Goal: Task Accomplishment & Management: Use online tool/utility

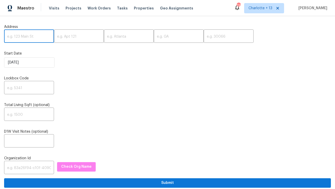
click at [22, 35] on input "text" at bounding box center [29, 37] width 50 height 12
paste input "7401 Casaba Ave, Winnetka, CA 91306"
click at [40, 37] on input "7401 Casaba Ave, Winnetka, CA 91306" at bounding box center [29, 37] width 50 height 12
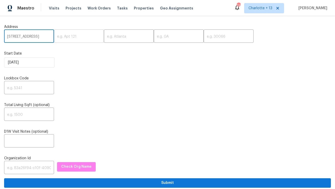
scroll to position [0, 14]
type input "7401 Casaba Ave, Winnetka, CA"
click at [203, 35] on input "text" at bounding box center [228, 37] width 50 height 12
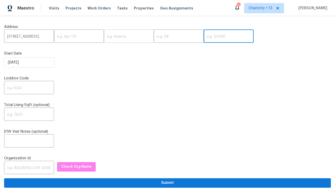
paste input "91306"
type input "91306"
click at [42, 37] on input "7401 Casaba Ave, Winnetka, CA" at bounding box center [29, 37] width 50 height 12
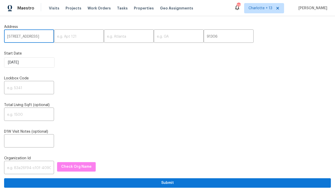
click at [42, 37] on input "7401 Casaba Ave, Winnetka, CA" at bounding box center [29, 37] width 50 height 12
type input "7401 Casaba Ave,, CA"
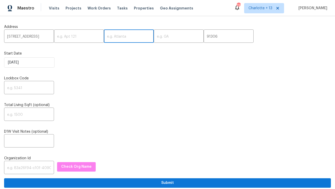
click at [104, 39] on input "text" at bounding box center [129, 37] width 50 height 12
paste input "Winnetka"
type input "Winnetka"
click at [40, 36] on input "7401 Casaba Ave,, CA" at bounding box center [29, 37] width 50 height 12
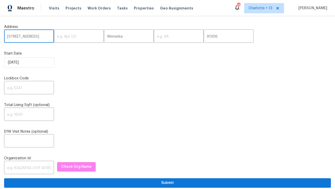
click at [40, 36] on input "7401 Casaba Ave,, CA" at bounding box center [29, 37] width 50 height 12
type input "7401 Casaba Ave,,"
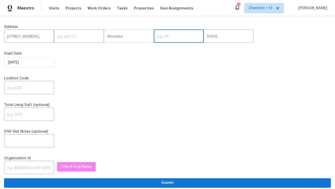
drag, startPoint x: 149, startPoint y: 40, endPoint x: 117, endPoint y: 36, distance: 32.7
click at [154, 40] on input "text" at bounding box center [179, 37] width 50 height 12
paste input "CA"
type input "CA"
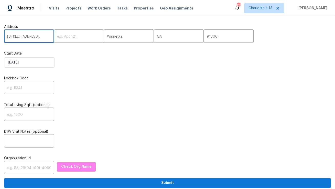
click at [40, 39] on input "7401 Casaba Ave,," at bounding box center [29, 37] width 50 height 12
type input "7401 Casaba Ave"
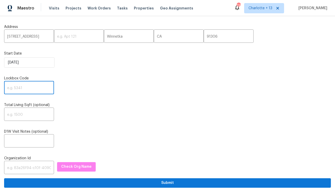
click at [14, 87] on input "text" at bounding box center [29, 88] width 50 height 12
paste input "0446"
type input "0446"
click at [35, 170] on input "text" at bounding box center [29, 168] width 50 height 12
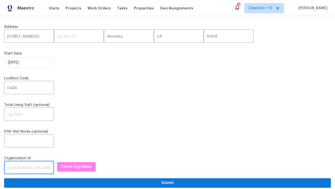
paste input "1349d153-b359-4f9b-b4dd-758ff939cc37"
type input "1349d153-b359-4f9b-b4dd-758ff939cc37"
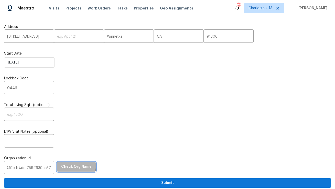
scroll to position [0, 0]
click at [70, 165] on span "Check Org Name" at bounding box center [76, 166] width 30 height 6
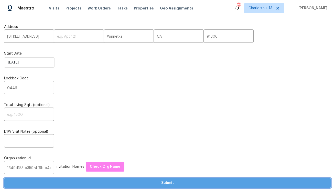
click at [103, 183] on span "Submit" at bounding box center [167, 182] width 318 height 6
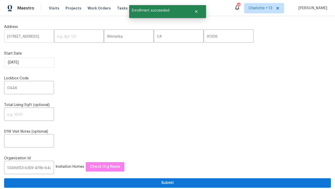
click at [29, 38] on input "7401 Casaba Ave" at bounding box center [29, 37] width 50 height 12
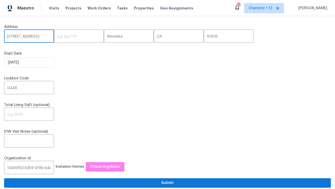
paste input "1950 Rue Michelle, Chula Vista, CA 91913"
click at [44, 37] on input "1950 Rue Michelle, Chula Vista, CA 91913" at bounding box center [29, 37] width 50 height 12
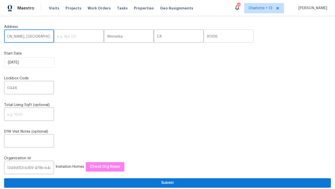
type input "1950 Rue Michelle, Chula Vista, CA"
click at [203, 37] on input "91306" at bounding box center [228, 37] width 50 height 12
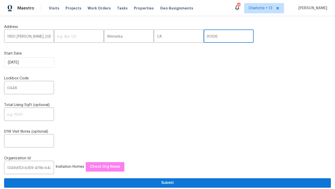
click at [203, 37] on input "91306" at bounding box center [228, 37] width 50 height 12
paste input "913"
type input "91913"
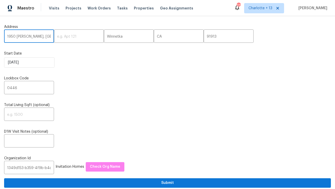
click at [42, 38] on input "1950 Rue Michelle, Chula Vista, CA" at bounding box center [29, 37] width 50 height 12
drag, startPoint x: 39, startPoint y: 37, endPoint x: 20, endPoint y: 38, distance: 19.2
click at [20, 38] on input "1950 Rue Michelle, Chula Vista, CA" at bounding box center [29, 37] width 50 height 12
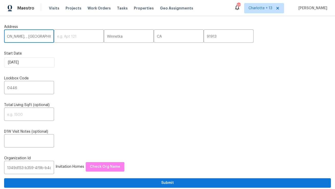
scroll to position [0, 0]
type input "1950 Rue Michelle, , CA"
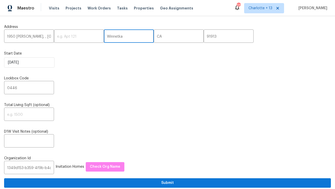
scroll to position [0, 0]
click at [104, 37] on input "Winnetka" at bounding box center [129, 37] width 50 height 12
paste input "Chula Vist"
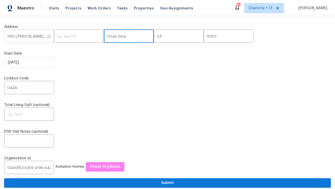
type input "Chula Vista"
click at [43, 37] on input "1950 Rue Michelle, , CA" at bounding box center [29, 37] width 50 height 12
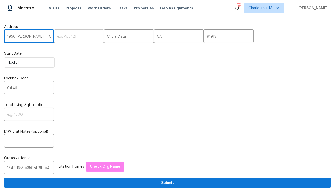
scroll to position [0, 0]
drag, startPoint x: 38, startPoint y: 38, endPoint x: 63, endPoint y: 39, distance: 25.6
click at [63, 39] on div "1950 Rue Michelle, , CA ​ ​ Chula Vista ​ CA ​ 91913 ​" at bounding box center [167, 37] width 326 height 12
type input "1950 Rue Michelle"
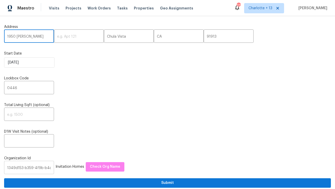
click at [18, 168] on input "1349d153-b359-4f9b-b4dd-758ff939cc37" at bounding box center [29, 168] width 50 height 12
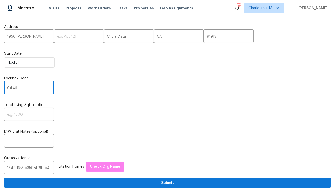
click at [11, 89] on input "0446" at bounding box center [29, 88] width 50 height 12
paste input "1564"
type input "1564"
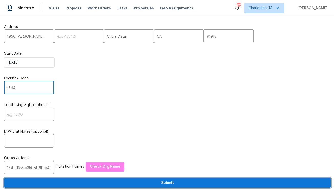
click at [158, 184] on span "Submit" at bounding box center [167, 182] width 318 height 6
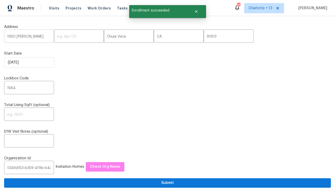
click at [30, 38] on input "1950 Rue Michelle" at bounding box center [29, 37] width 50 height 12
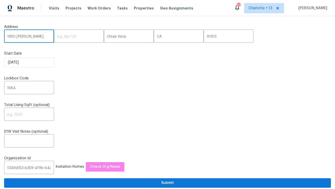
click at [117, 23] on div "Address 1950 Rue Michelle ​ ​ Chula Vista ​ CA ​ 91913 ​ Start Date 9/15/2025 L…" at bounding box center [167, 103] width 326 height 167
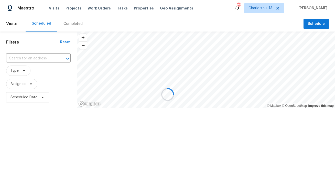
click at [40, 60] on div at bounding box center [167, 94] width 335 height 189
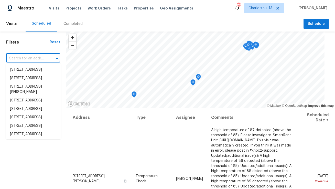
click at [32, 58] on input "text" at bounding box center [26, 58] width 40 height 8
paste input "7401 Casaba Ave"
type input "7401 Casaba Ave"
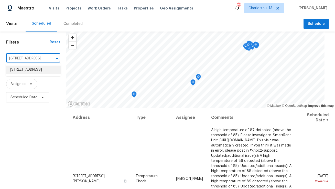
click at [33, 66] on li "7401 Casaba Ave, Winnetka, CA 91306" at bounding box center [33, 69] width 55 height 8
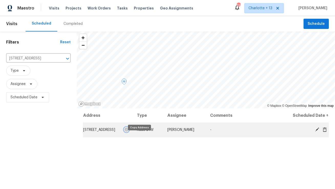
click at [128, 131] on icon "button" at bounding box center [126, 129] width 3 height 3
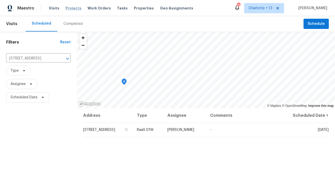
click at [76, 7] on span "Projects" at bounding box center [73, 8] width 16 height 5
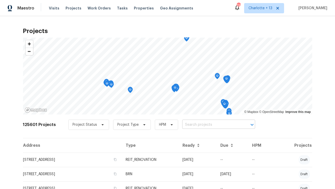
click at [195, 125] on input "text" at bounding box center [211, 125] width 59 height 8
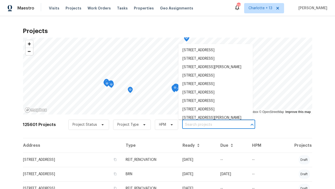
paste input "7401 Casaba Ave, Winnetka, CA 91306"
type input "7401 Casaba Ave, Winnetka, CA 91306"
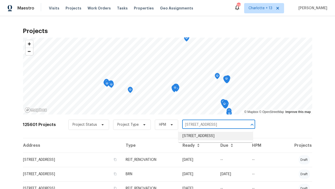
click at [192, 135] on li "7401 Casaba Ave, Winnetka, CA 91306" at bounding box center [215, 136] width 74 height 8
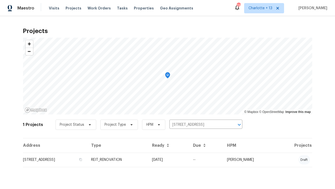
drag, startPoint x: 67, startPoint y: 163, endPoint x: 82, endPoint y: 139, distance: 28.1
click at [67, 163] on td "7401 Casaba Ave, Winnetka, CA 91306" at bounding box center [55, 159] width 64 height 14
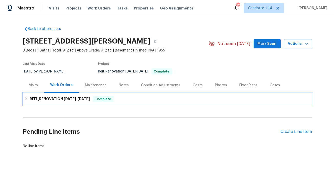
click at [70, 100] on span "8/4/25" at bounding box center [70, 99] width 12 height 4
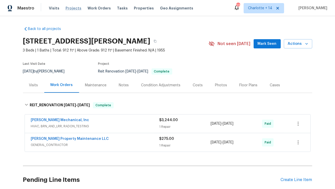
click at [66, 10] on span "Projects" at bounding box center [73, 8] width 16 height 5
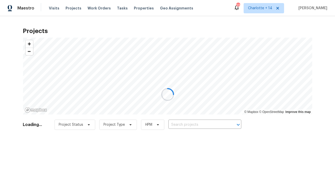
click at [46, 7] on div at bounding box center [167, 94] width 335 height 189
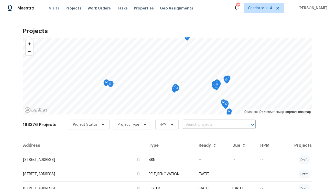
click at [53, 8] on span "Visits" at bounding box center [54, 8] width 10 height 5
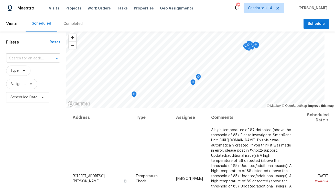
click at [32, 59] on input "text" at bounding box center [26, 58] width 40 height 8
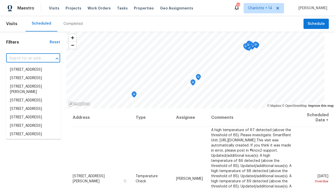
paste input "1950 Rue Michelle"
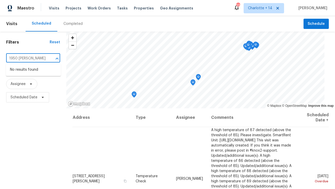
type input "1950 Rue Michelle"
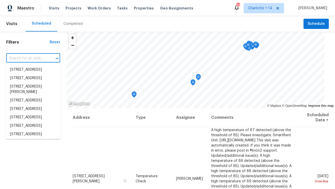
click at [37, 59] on input "text" at bounding box center [26, 58] width 40 height 8
paste input "1950 Rue Michelle"
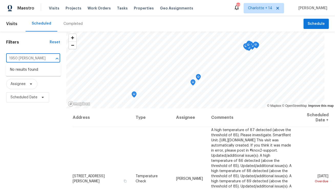
type input "1950 Rue Michelle"
click at [267, 9] on span "Charlotte + 14" at bounding box center [260, 8] width 24 height 5
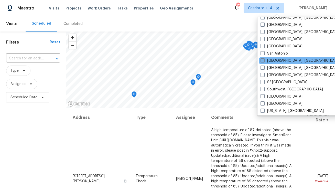
scroll to position [342, 0]
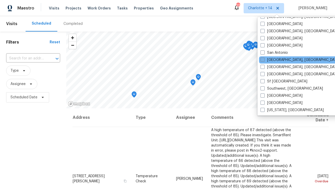
click at [265, 60] on label "San Diego, CA" at bounding box center [299, 59] width 79 height 5
click at [264, 60] on input "San Diego, CA" at bounding box center [261, 58] width 3 height 3
checkbox input "true"
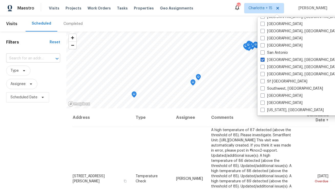
click at [25, 58] on input "text" at bounding box center [26, 58] width 40 height 8
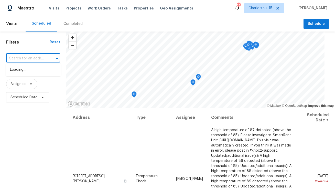
paste input "1950 Rue Michelle"
type input "1950 Rue Michelle"
click at [20, 70] on li "1950 Rue Michelle, Chula Vista, CA 91913" at bounding box center [33, 72] width 55 height 14
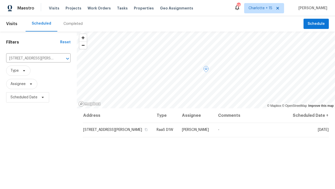
click at [119, 133] on td "1950 Rue Michelle, Chula Vista, CA 91913" at bounding box center [118, 129] width 70 height 14
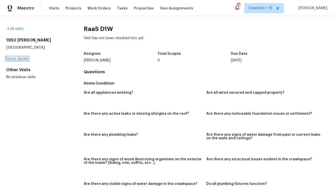
click at [21, 58] on link "Home details" at bounding box center [17, 59] width 22 height 4
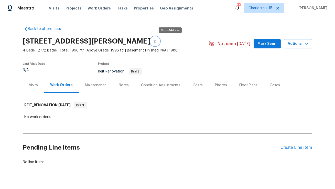
click at [159, 41] on button "button" at bounding box center [154, 41] width 9 height 9
click at [272, 7] on span "Charlotte + 15" at bounding box center [260, 8] width 24 height 5
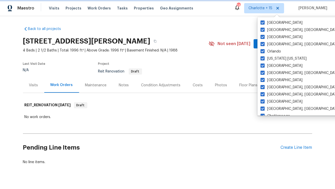
click at [284, 8] on span "Charlotte + 15" at bounding box center [264, 8] width 40 height 10
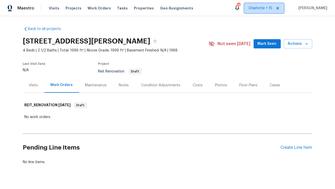
click at [279, 8] on icon at bounding box center [277, 8] width 3 height 3
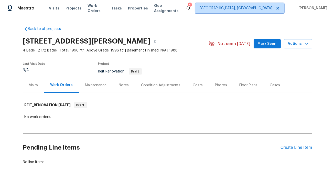
click at [268, 8] on span "[GEOGRAPHIC_DATA], [GEOGRAPHIC_DATA]" at bounding box center [235, 8] width 73 height 5
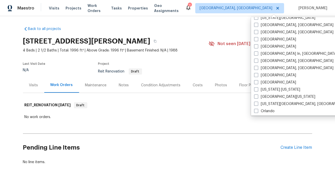
scroll to position [199, 0]
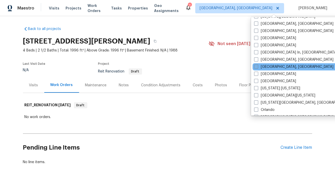
click at [270, 67] on label "[GEOGRAPHIC_DATA], [GEOGRAPHIC_DATA]" at bounding box center [293, 66] width 79 height 5
click at [257, 67] on input "[GEOGRAPHIC_DATA], [GEOGRAPHIC_DATA]" at bounding box center [255, 65] width 3 height 3
checkbox input "true"
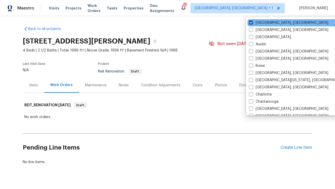
click at [256, 22] on label "[GEOGRAPHIC_DATA], [GEOGRAPHIC_DATA]" at bounding box center [288, 22] width 79 height 5
click at [252, 22] on input "[GEOGRAPHIC_DATA], [GEOGRAPHIC_DATA]" at bounding box center [250, 21] width 3 height 3
checkbox input "false"
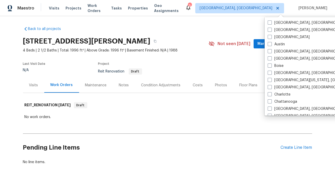
click at [159, 20] on div "Back to all projects 1950 Rue Michelle, Chula Vista, CA 91913 4 Beds | 2 1/2 Ba…" at bounding box center [167, 102] width 335 height 173
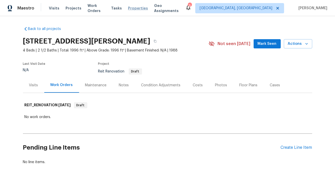
click at [139, 8] on span "Properties" at bounding box center [138, 8] width 20 height 5
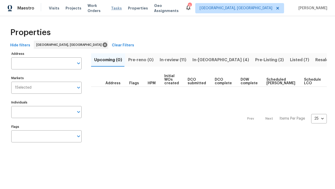
click at [120, 9] on span "Tasks" at bounding box center [116, 8] width 11 height 4
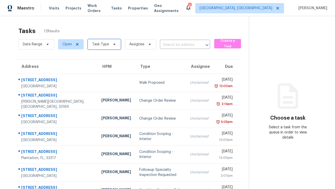
click at [108, 45] on span "Task Type" at bounding box center [104, 44] width 33 height 10
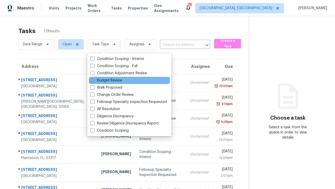
click at [112, 81] on label "Budget Review" at bounding box center [106, 80] width 32 height 5
click at [94, 81] on input "Budget Review" at bounding box center [91, 79] width 3 height 3
checkbox input "true"
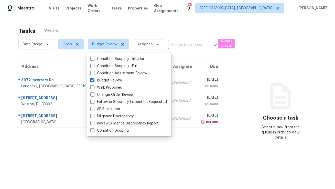
click at [144, 24] on div "Tasks 3 Results" at bounding box center [125, 30] width 215 height 13
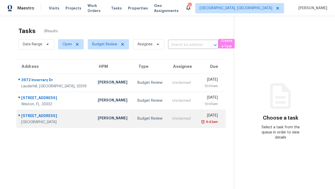
click at [108, 113] on td "Alex Baquerizo" at bounding box center [113, 118] width 39 height 18
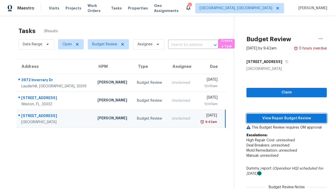
click at [265, 119] on span "View Repair Budget Review" at bounding box center [286, 118] width 72 height 6
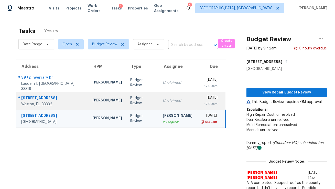
click at [96, 101] on div "Fernando Ortiz" at bounding box center [107, 100] width 30 height 6
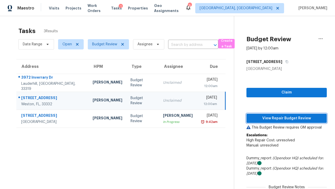
click at [274, 119] on span "View Repair Budget Review" at bounding box center [286, 118] width 72 height 6
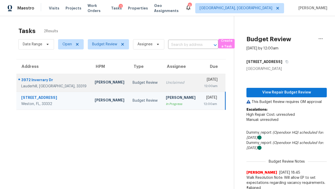
click at [138, 81] on div "Budget Review" at bounding box center [144, 82] width 25 height 5
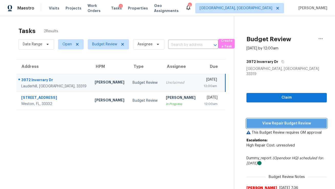
drag, startPoint x: 300, startPoint y: 117, endPoint x: 288, endPoint y: 75, distance: 43.8
click at [299, 120] on span "View Repair Budget Review" at bounding box center [286, 123] width 72 height 6
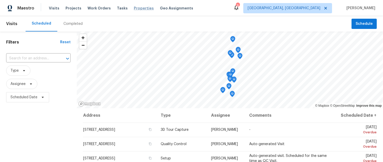
click at [134, 7] on span "Properties" at bounding box center [144, 8] width 20 height 5
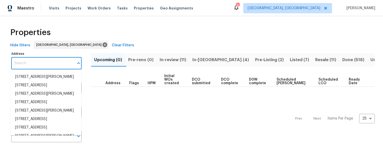
click at [51, 65] on input "Address" at bounding box center [42, 63] width 63 height 12
paste input "[STREET_ADDRESS]"
type input "[STREET_ADDRESS]"
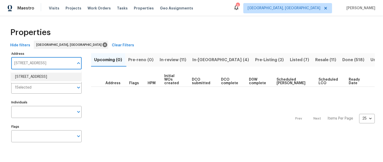
click at [54, 76] on li "[STREET_ADDRESS]" at bounding box center [46, 77] width 70 height 8
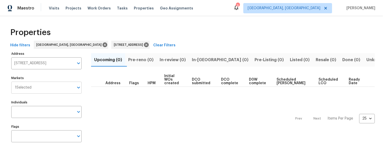
click at [43, 86] on input "Markets" at bounding box center [52, 88] width 42 height 12
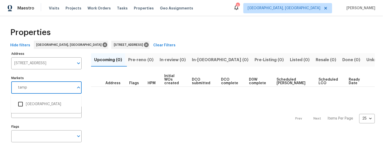
type input "[GEOGRAPHIC_DATA]"
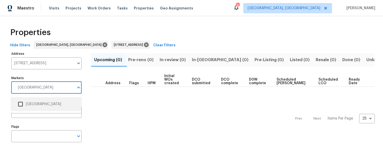
click at [30, 105] on li "[GEOGRAPHIC_DATA]" at bounding box center [46, 104] width 62 height 11
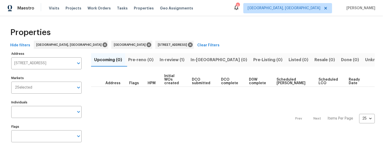
click at [176, 60] on span "In-review (1)" at bounding box center [171, 59] width 25 height 7
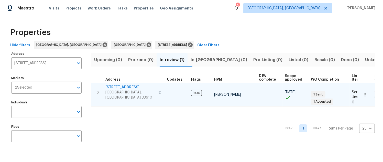
click at [117, 88] on span "[STREET_ADDRESS]" at bounding box center [130, 87] width 50 height 5
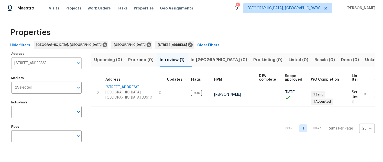
click at [54, 68] on input "[STREET_ADDRESS]" at bounding box center [42, 63] width 63 height 12
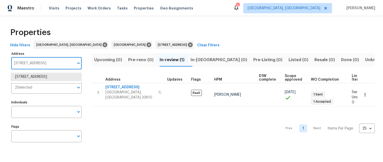
paste input "[GEOGRAPHIC_DATA][US_STATE]"
type input "[GEOGRAPHIC_DATA][US_STATE]"
click at [56, 79] on li "[STREET_ADDRESS][US_STATE]" at bounding box center [46, 77] width 70 height 8
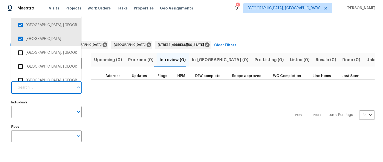
click at [53, 86] on input "Markets" at bounding box center [44, 88] width 59 height 12
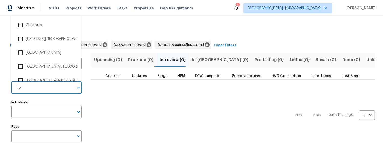
type input "los"
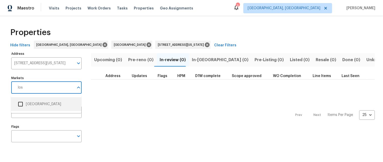
click at [40, 103] on li "[GEOGRAPHIC_DATA]" at bounding box center [46, 104] width 62 height 11
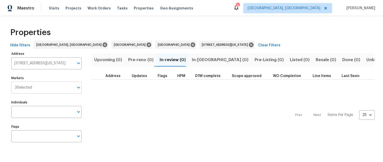
click at [43, 86] on input "Markets" at bounding box center [53, 88] width 42 height 12
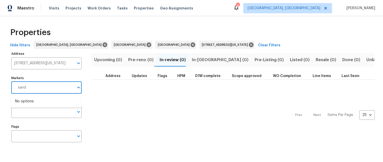
type input "san"
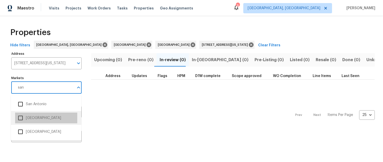
click at [37, 116] on li "[GEOGRAPHIC_DATA]" at bounding box center [46, 117] width 62 height 11
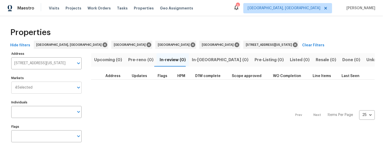
click at [41, 91] on input "Markets" at bounding box center [52, 88] width 41 height 12
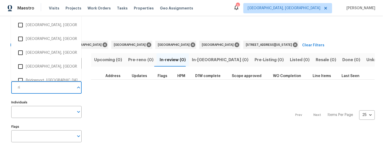
type input "riv"
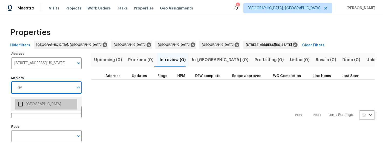
click at [39, 103] on li "[GEOGRAPHIC_DATA]" at bounding box center [46, 104] width 62 height 11
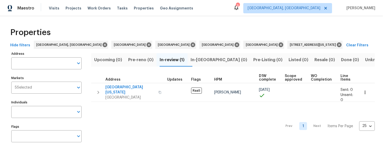
type input "[STREET_ADDRESS][US_STATE]"
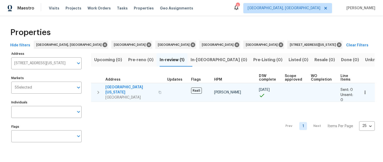
click at [130, 86] on span "[GEOGRAPHIC_DATA][US_STATE]" at bounding box center [130, 90] width 50 height 10
click at [126, 86] on span "[GEOGRAPHIC_DATA][US_STATE]" at bounding box center [130, 90] width 50 height 10
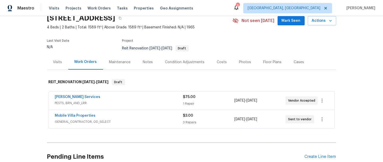
scroll to position [69, 0]
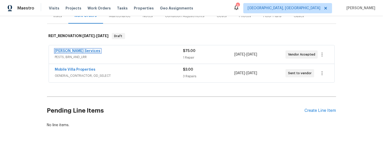
click at [75, 52] on link "[PERSON_NAME] Services" at bounding box center [77, 51] width 45 height 4
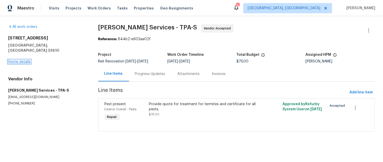
click at [18, 60] on link "Home details" at bounding box center [19, 62] width 22 height 4
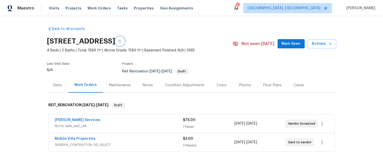
click at [121, 40] on icon "button" at bounding box center [119, 41] width 3 height 3
click at [90, 139] on link "Mobile Villa Properties" at bounding box center [75, 139] width 41 height 4
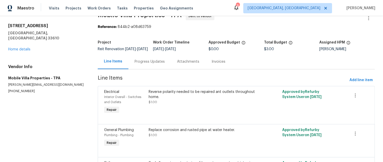
scroll to position [12, 0]
click at [19, 48] on link "Home details" at bounding box center [19, 50] width 22 height 4
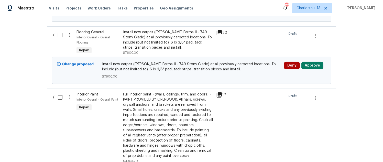
scroll to position [1299, 0]
click at [173, 100] on div "Full Interior paint - (walls, ceilings, trim, and doors) - PAINT PROVIDED BY OP…" at bounding box center [168, 124] width 90 height 66
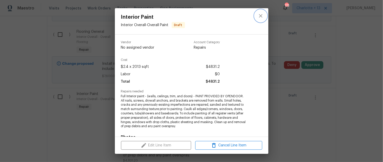
click at [259, 17] on icon "close" at bounding box center [260, 15] width 3 height 3
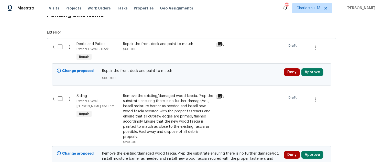
scroll to position [0, 0]
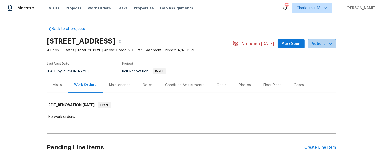
click at [330, 43] on icon "button" at bounding box center [330, 44] width 3 height 2
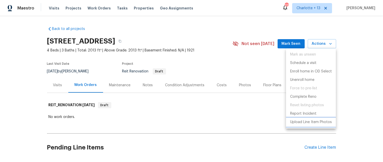
click at [319, 122] on p "Upload Line Item Photos" at bounding box center [311, 121] width 42 height 5
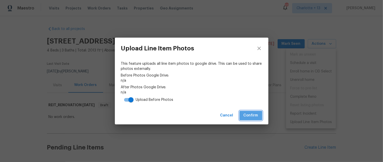
click at [258, 113] on button "Confirm" at bounding box center [250, 115] width 23 height 9
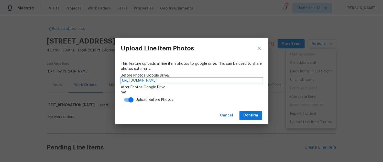
click at [218, 79] on link "https://drive.google.com/drive/folders/1OLAHivLM-QfEg-JfBwnWFmmX7jYfc2_6" at bounding box center [191, 80] width 141 height 5
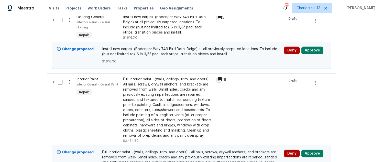
scroll to position [1265, 0]
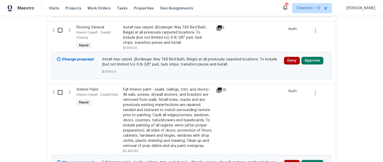
click at [161, 87] on div "Full Interior paint - (walls, ceilings, trim, and doors) - All nails, screws, d…" at bounding box center [168, 117] width 90 height 61
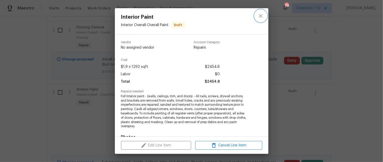
click at [257, 15] on icon "close" at bounding box center [260, 16] width 6 height 6
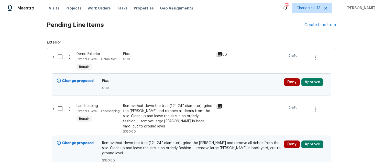
scroll to position [0, 0]
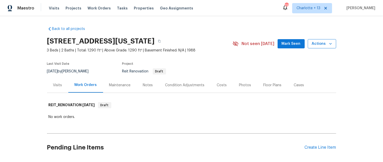
click at [331, 45] on icon "button" at bounding box center [330, 43] width 5 height 5
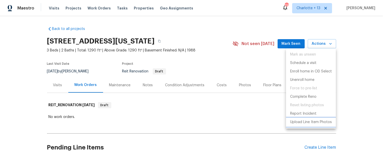
click at [307, 122] on p "Upload Line Item Photos" at bounding box center [311, 121] width 42 height 5
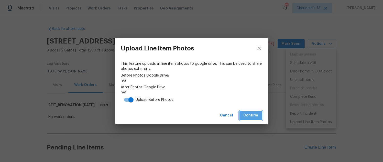
click at [258, 116] on button "Confirm" at bounding box center [250, 115] width 23 height 9
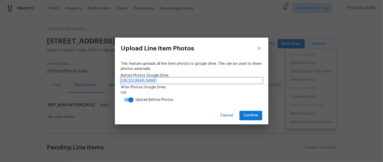
click at [237, 81] on link "https://drive.google.com/drive/folders/14EGFmBC2NNeRJZqR5cDa21jQn1MCBpx_" at bounding box center [191, 80] width 141 height 5
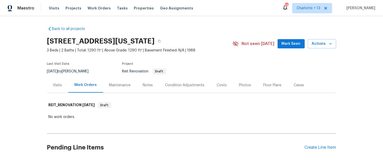
click at [147, 14] on div "Maestro Visits Projects Work Orders Tasks Properties Geo Assignments 174 Charlo…" at bounding box center [191, 8] width 383 height 16
click at [110, 13] on div "Visits Projects Work Orders Tasks Properties Geo Assignments" at bounding box center [124, 8] width 150 height 10
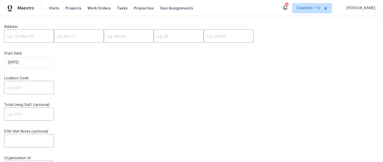
click at [19, 36] on input "text" at bounding box center [29, 37] width 50 height 12
paste input "[STREET_ADDRESS]"
click at [41, 36] on input "[STREET_ADDRESS]" at bounding box center [29, 37] width 50 height 12
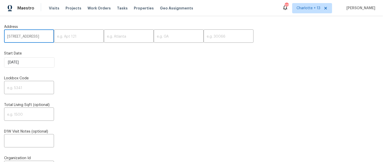
scroll to position [0, 17]
type input "[STREET_ADDRESS]"
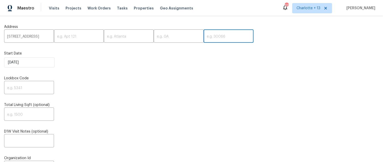
drag, startPoint x: 203, startPoint y: 36, endPoint x: 200, endPoint y: 37, distance: 3.2
click at [203, 36] on input "text" at bounding box center [228, 37] width 50 height 12
paste input "77346"
type input "77346"
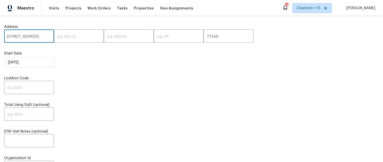
scroll to position [0, 17]
click at [43, 38] on input "[STREET_ADDRESS]" at bounding box center [29, 37] width 50 height 12
click at [34, 36] on input "[STREET_ADDRESS]" at bounding box center [29, 37] width 50 height 12
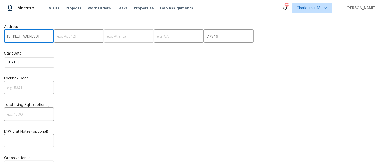
type input "[STREET_ADDRESS]"
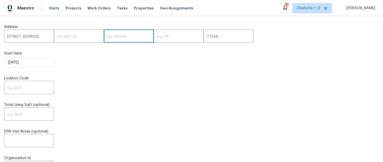
scroll to position [0, 0]
drag, startPoint x: 118, startPoint y: 37, endPoint x: 109, endPoint y: 39, distance: 9.2
click at [118, 37] on input "text" at bounding box center [129, 37] width 50 height 12
paste input "Humble"
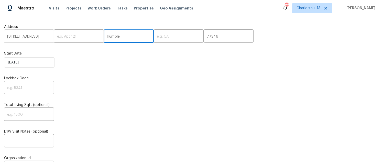
type input "Humble"
click at [44, 37] on input "[STREET_ADDRESS]" at bounding box center [29, 37] width 50 height 12
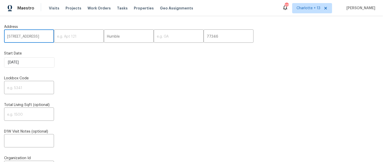
click at [44, 37] on input "[STREET_ADDRESS]" at bounding box center [29, 37] width 50 height 12
type input "[STREET_ADDRESS],,"
click at [154, 39] on input "text" at bounding box center [179, 37] width 50 height 12
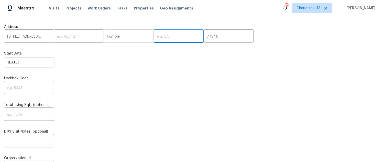
paste input "[GEOGRAPHIC_DATA]"
type input "[GEOGRAPHIC_DATA]"
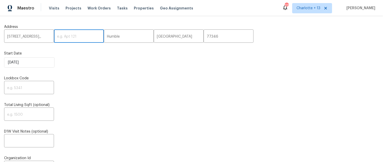
click at [54, 37] on input "text" at bounding box center [79, 37] width 50 height 12
click at [44, 36] on input "[STREET_ADDRESS],," at bounding box center [29, 37] width 50 height 12
type input "[STREET_ADDRESS]"
click at [73, 81] on div "Lockbox Code ​" at bounding box center [191, 85] width 374 height 18
click at [22, 82] on input "text" at bounding box center [29, 88] width 50 height 12
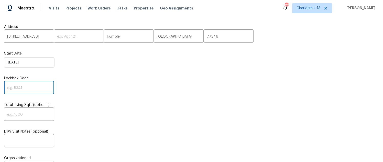
paste input "3483"
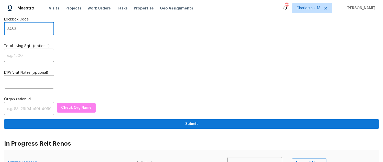
type input "3483"
click at [21, 107] on input "text" at bounding box center [29, 109] width 50 height 12
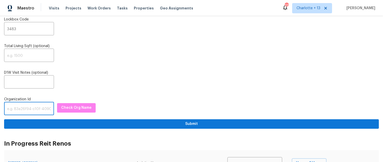
paste input "1349d153-b359-4f9b-b4dd-758ff939cc37"
type input "1349d153-b359-4f9b-b4dd-758ff939cc37"
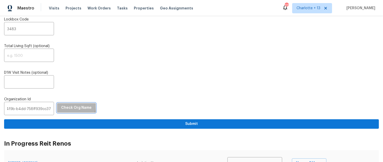
click at [61, 107] on span "Check Org Name" at bounding box center [76, 108] width 30 height 6
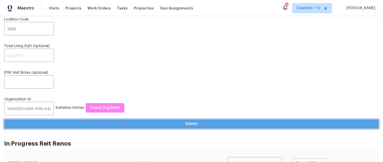
click at [84, 127] on span "Submit" at bounding box center [191, 124] width 366 height 6
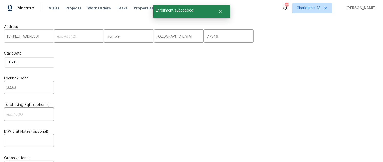
click at [18, 37] on input "[STREET_ADDRESS]" at bounding box center [29, 37] width 50 height 12
click at [54, 7] on span "Visits" at bounding box center [54, 8] width 10 height 5
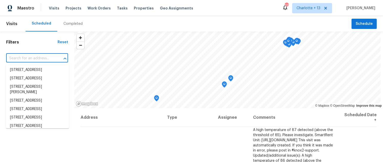
click at [42, 60] on input "text" at bounding box center [30, 58] width 48 height 8
paste input "[STREET_ADDRESS]"
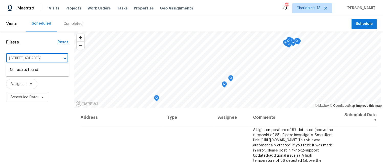
type input "[STREET_ADDRESS]"
click at [320, 7] on span "Charlotte + 13" at bounding box center [308, 8] width 24 height 5
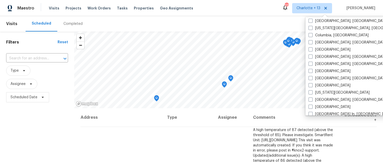
scroll to position [202, 0]
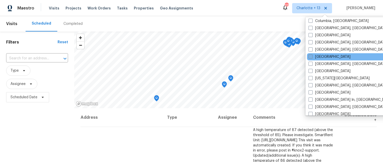
click at [321, 56] on label "[GEOGRAPHIC_DATA]" at bounding box center [329, 56] width 42 height 5
click at [312, 56] on input "[GEOGRAPHIC_DATA]" at bounding box center [309, 55] width 3 height 3
checkbox input "true"
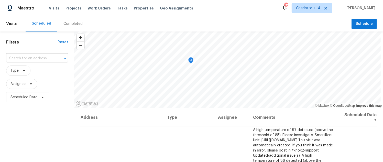
click at [27, 58] on input "text" at bounding box center [30, 58] width 48 height 8
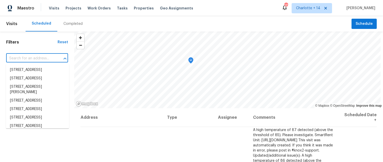
paste input "[STREET_ADDRESS]"
type input "[STREET_ADDRESS]"
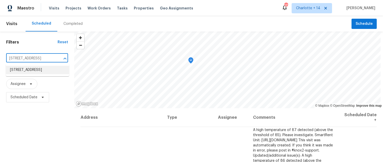
click at [47, 70] on li "[STREET_ADDRESS]" at bounding box center [37, 70] width 63 height 8
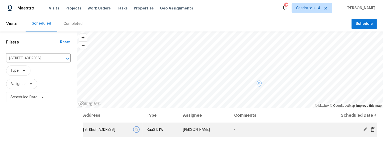
click at [138, 129] on icon "button" at bounding box center [136, 129] width 3 height 3
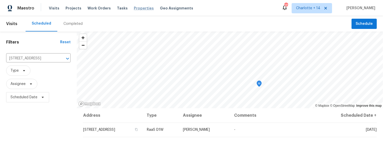
click at [134, 7] on span "Properties" at bounding box center [144, 8] width 20 height 5
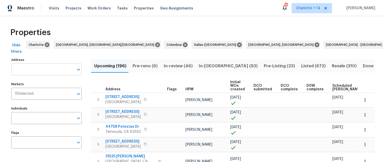
click at [64, 69] on input "text" at bounding box center [42, 69] width 63 height 12
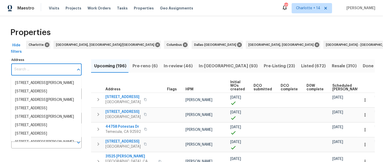
paste input "[STREET_ADDRESS]"
type input "[STREET_ADDRESS]"
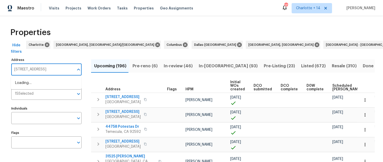
scroll to position [0, 8]
click at [62, 82] on li "[STREET_ADDRESS]" at bounding box center [46, 83] width 70 height 8
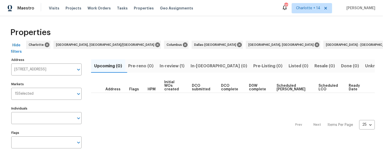
click at [182, 66] on span "In-review (1)" at bounding box center [171, 65] width 25 height 7
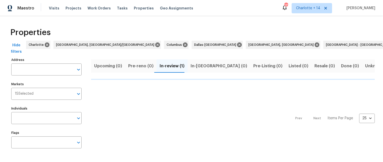
type input "[STREET_ADDRESS]"
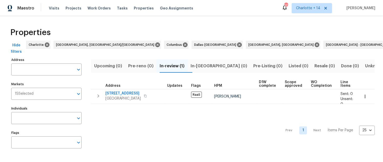
type input "[STREET_ADDRESS]"
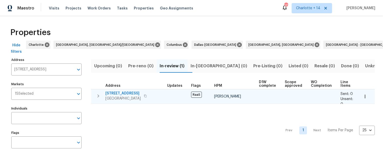
click at [123, 94] on span "[STREET_ADDRESS]" at bounding box center [122, 93] width 35 height 5
